Goal: Information Seeking & Learning: Learn about a topic

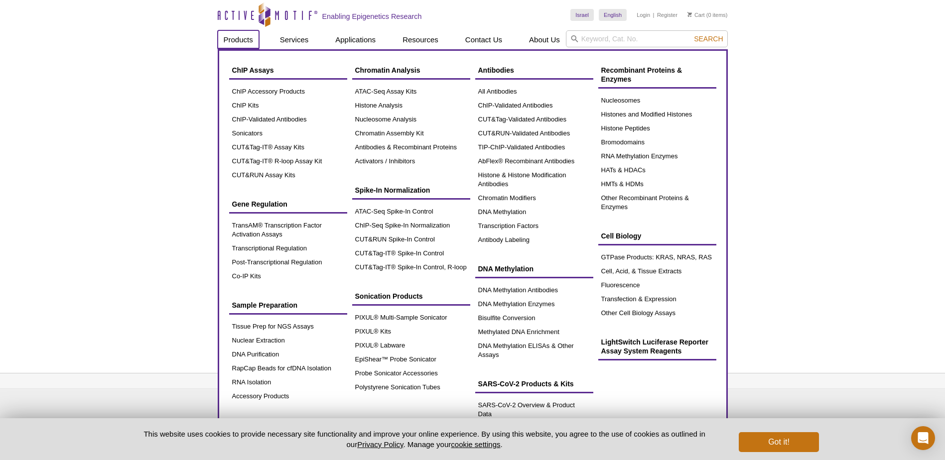
click at [243, 37] on link "Products" at bounding box center [238, 39] width 41 height 19
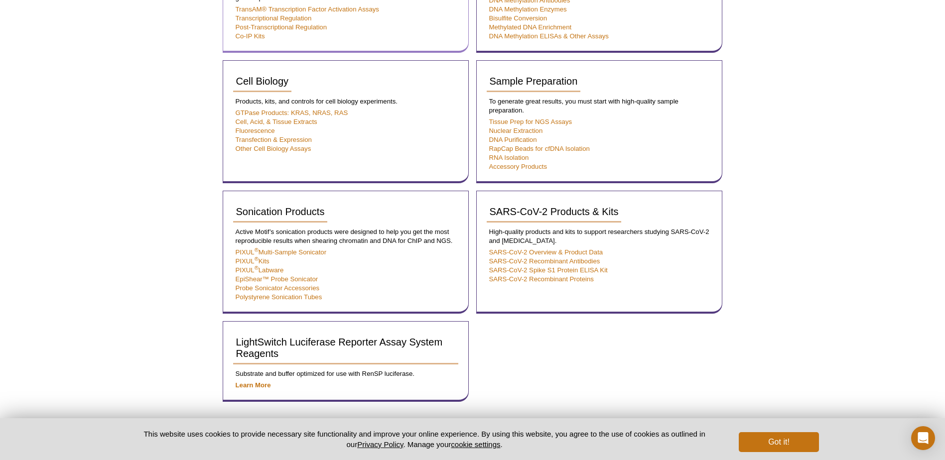
scroll to position [747, 0]
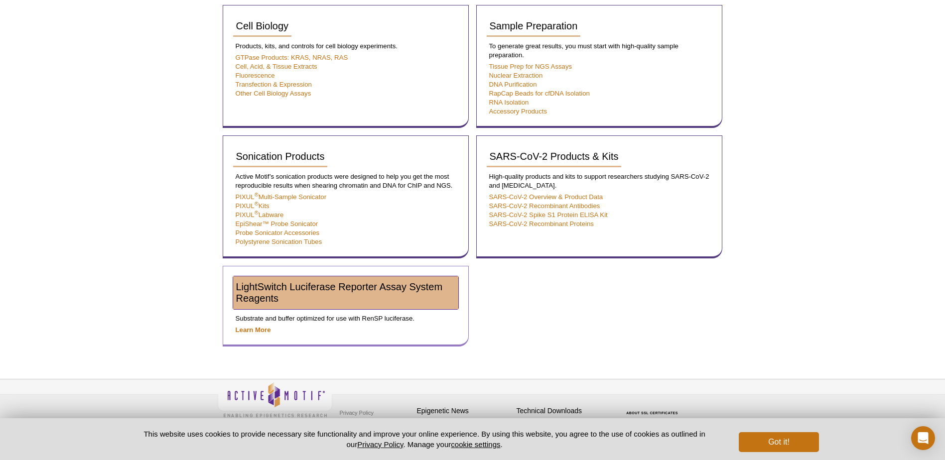
click at [291, 283] on span "LightSwitch Luciferase Reporter Assay System Reagents" at bounding box center [339, 292] width 207 height 22
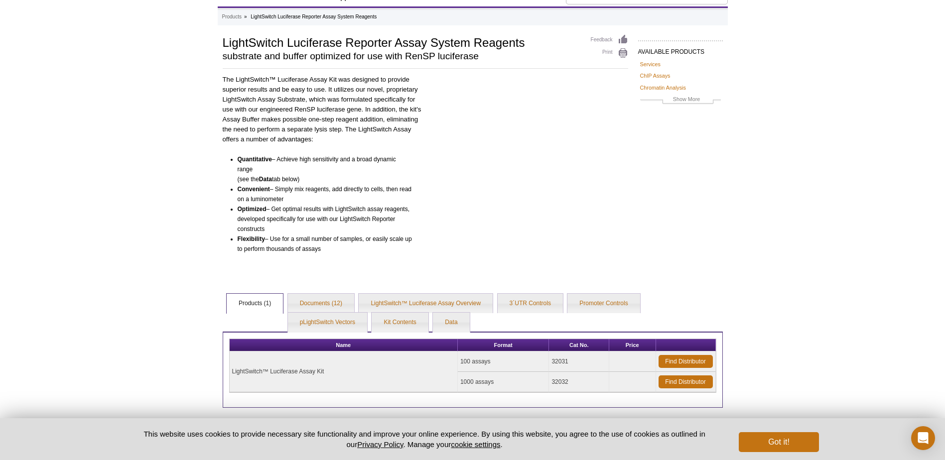
scroll to position [100, 0]
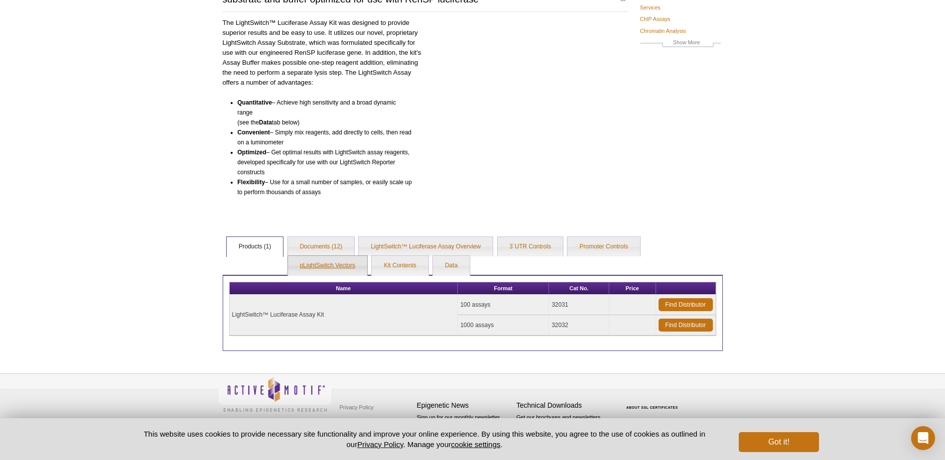
click at [332, 267] on link "pLightSwitch Vectors" at bounding box center [327, 266] width 79 height 20
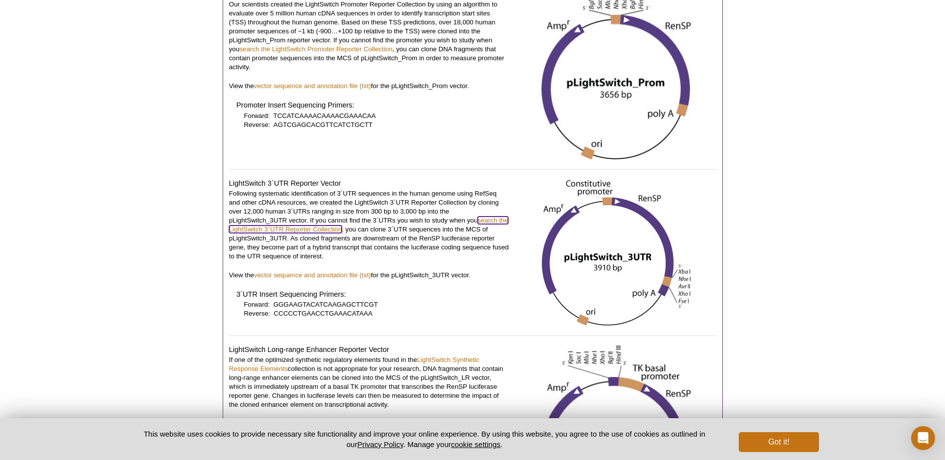
scroll to position [398, 0]
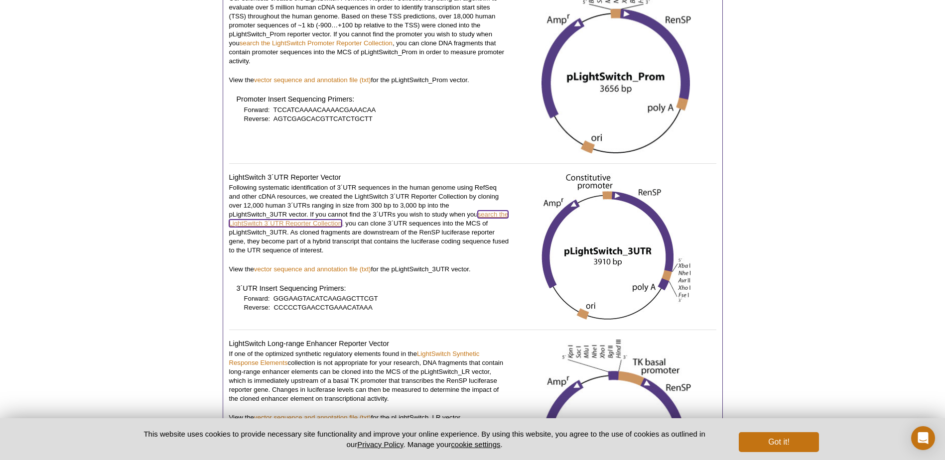
click at [320, 225] on link "search the LightSwitch 3´UTR Reporter Collection" at bounding box center [368, 219] width 279 height 16
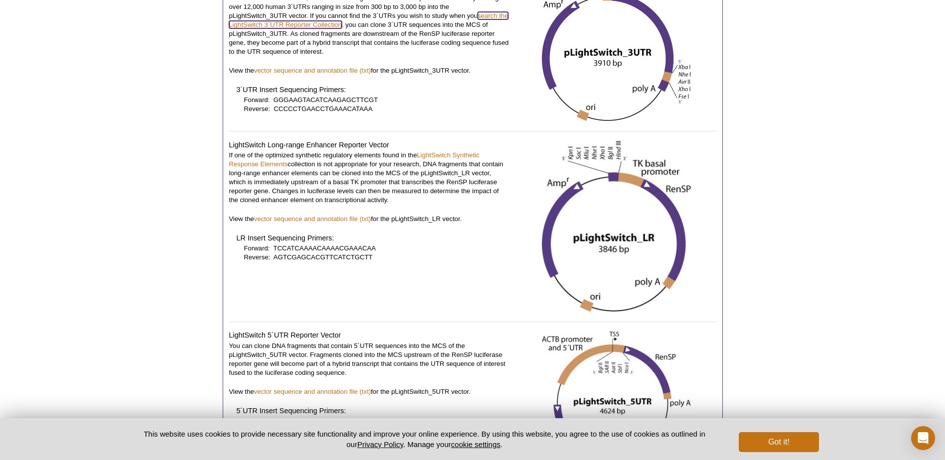
scroll to position [598, 0]
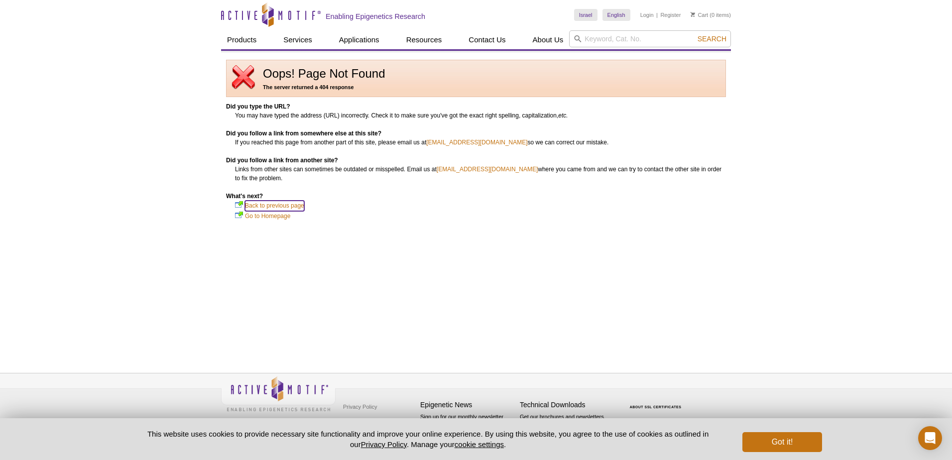
click at [258, 204] on link "Back to previous page" at bounding box center [274, 206] width 59 height 10
